Goal: Task Accomplishment & Management: Use online tool/utility

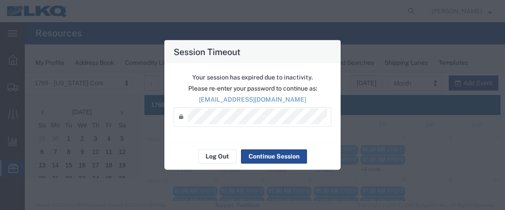
scroll to position [159, 0]
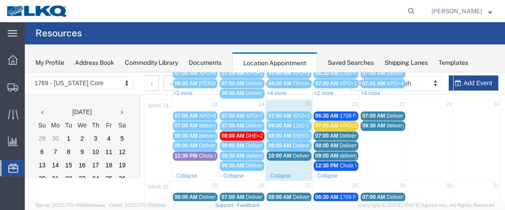
drag, startPoint x: 414, startPoint y: 8, endPoint x: 365, endPoint y: 11, distance: 48.4
click at [413, 8] on icon at bounding box center [411, 11] width 12 height 12
click at [266, 12] on input "search" at bounding box center [271, 10] width 270 height 21
paste input "56485076"
type input "56485076"
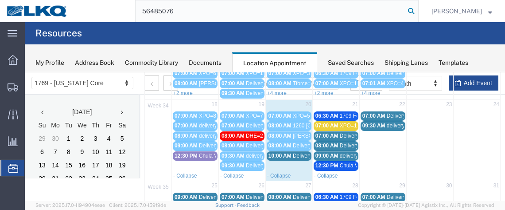
click at [414, 11] on icon at bounding box center [411, 11] width 12 height 12
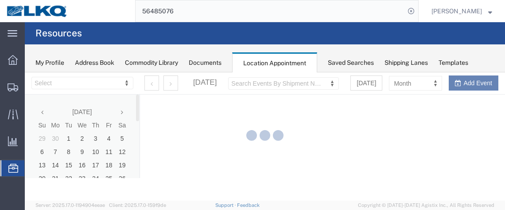
select select "28716"
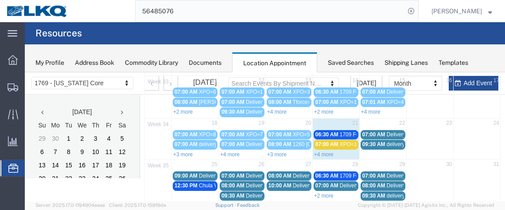
scroll to position [145, 0]
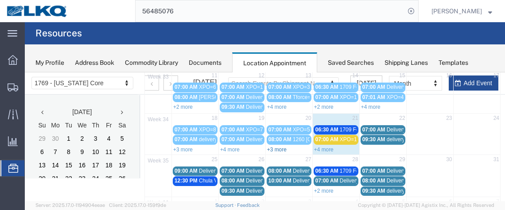
click at [274, 146] on link "+3 more" at bounding box center [277, 149] width 20 height 6
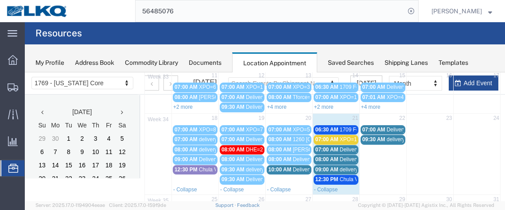
click at [276, 166] on span "10:00 AM" at bounding box center [280, 169] width 23 height 6
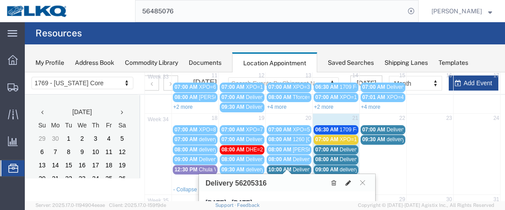
click at [350, 181] on icon at bounding box center [348, 183] width 5 height 6
select select "1"
select select
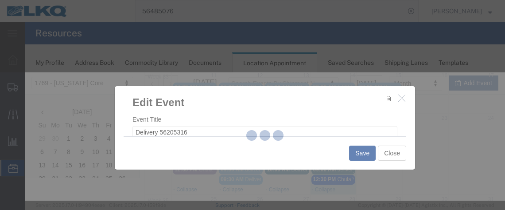
select select
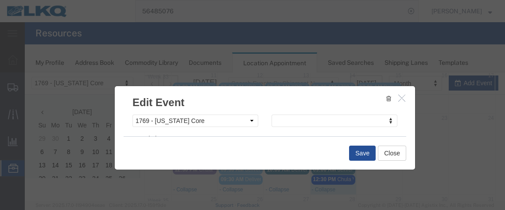
scroll to position [155, 0]
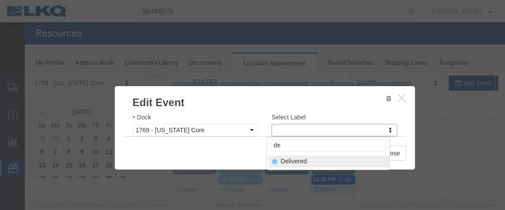
type input "de"
select select "40"
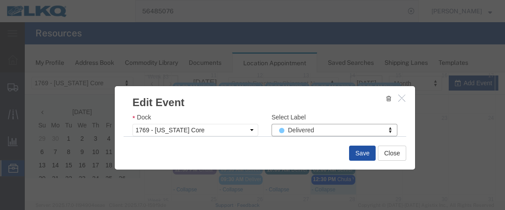
click at [360, 154] on button "Save" at bounding box center [362, 152] width 27 height 15
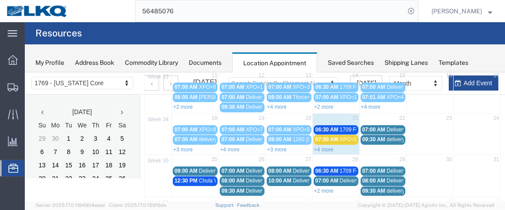
scroll to position [91, 0]
